Goal: Information Seeking & Learning: Learn about a topic

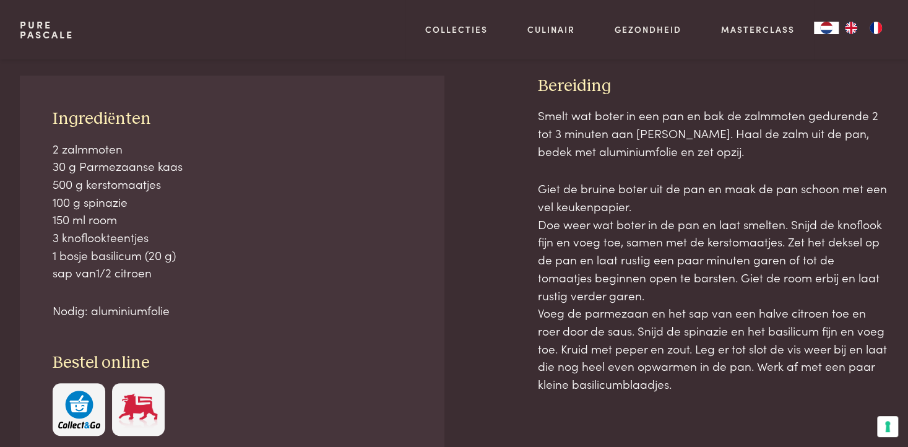
scroll to position [557, 0]
